Goal: Transaction & Acquisition: Purchase product/service

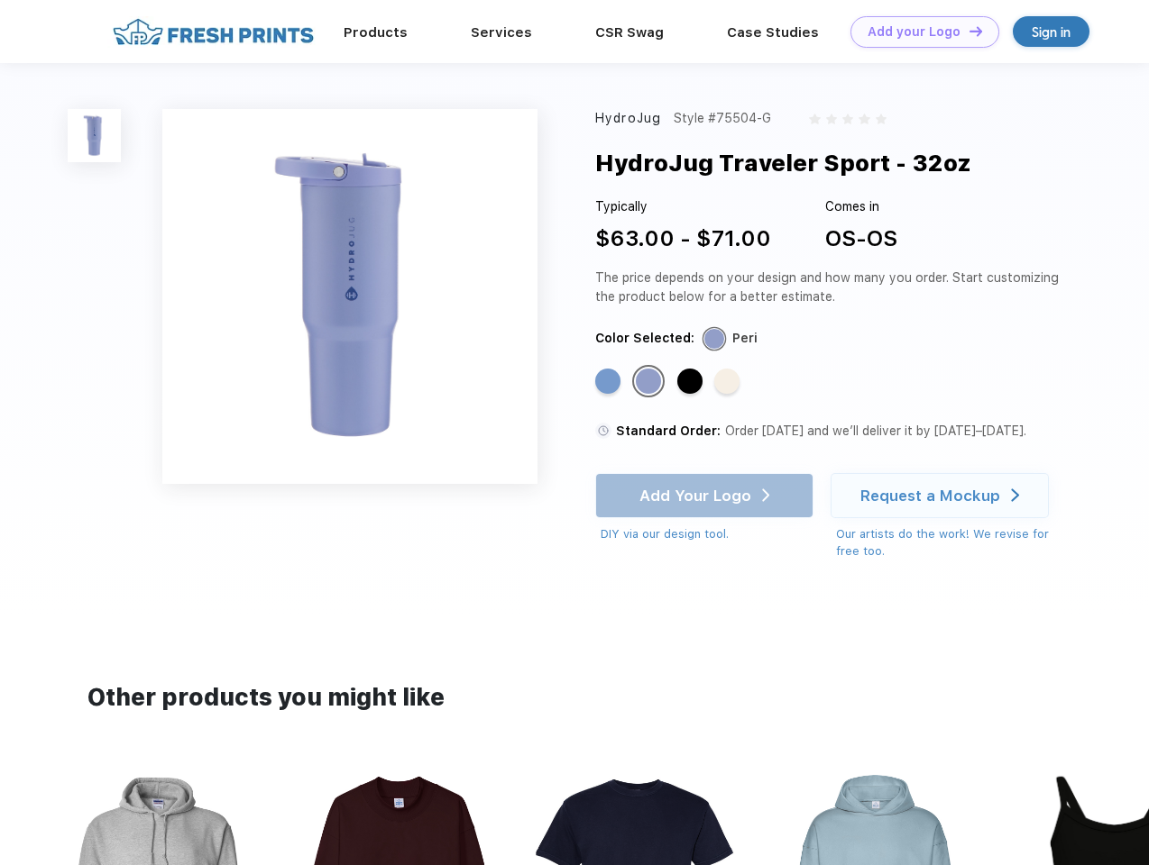
click at [918, 32] on link "Add your Logo Design Tool" at bounding box center [924, 32] width 149 height 32
click at [0, 0] on div "Design Tool" at bounding box center [0, 0] width 0 height 0
click at [967, 31] on link "Add your Logo Design Tool" at bounding box center [924, 32] width 149 height 32
click at [95, 135] on img at bounding box center [94, 135] width 53 height 53
click at [609, 382] on div "Standard Color" at bounding box center [607, 381] width 25 height 25
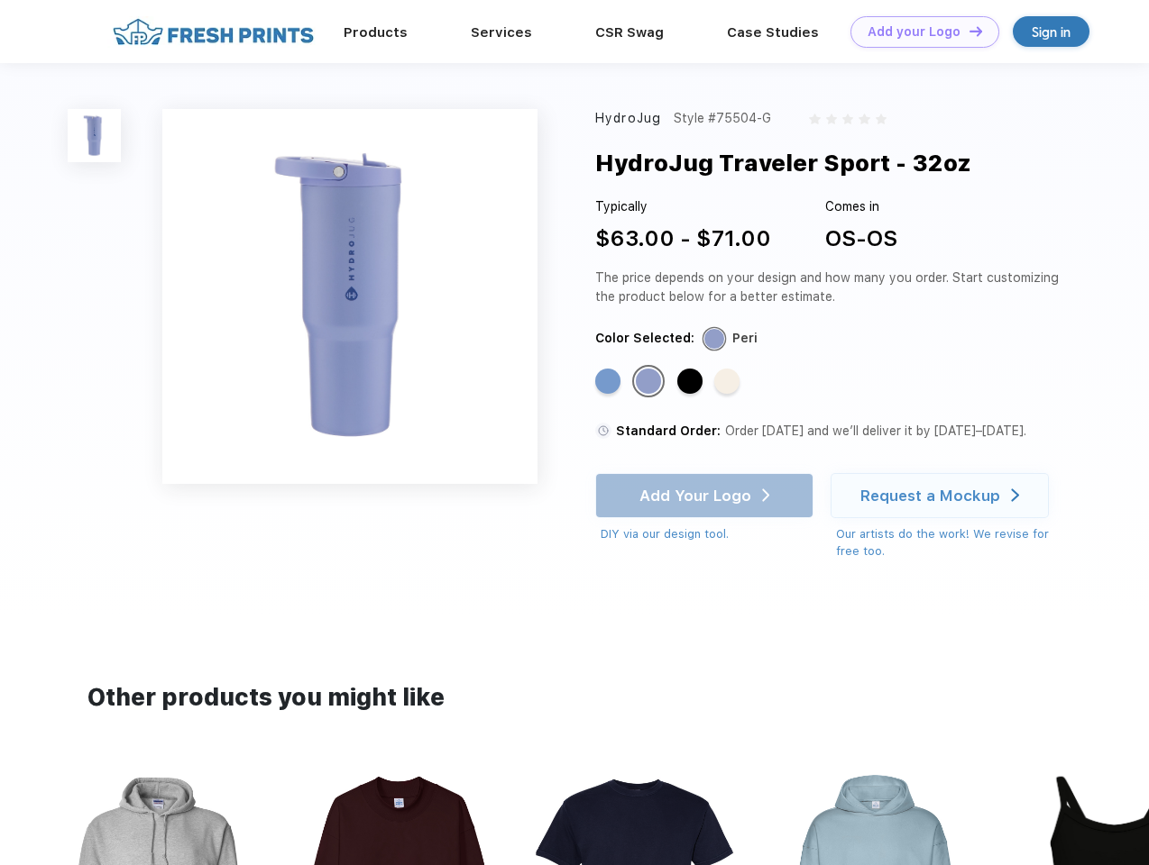
click at [650, 382] on div "Standard Color" at bounding box center [648, 381] width 25 height 25
click at [691, 382] on div "Standard Color" at bounding box center [689, 381] width 25 height 25
click at [728, 382] on div "Standard Color" at bounding box center [726, 381] width 25 height 25
click at [706, 496] on div "Add Your Logo DIY via our design tool. Ah shoot! This product isn't up in our d…" at bounding box center [704, 508] width 218 height 70
click at [942, 496] on div "Request a Mockup" at bounding box center [930, 496] width 140 height 18
